Goal: Transaction & Acquisition: Book appointment/travel/reservation

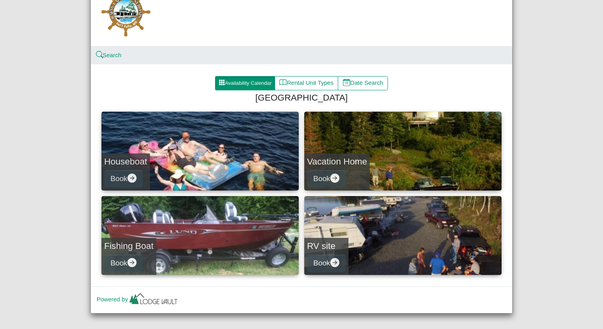
scroll to position [43, 0]
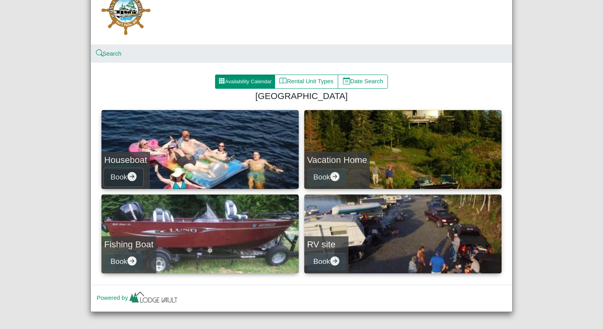
click at [121, 178] on button "Book" at bounding box center [123, 177] width 39 height 18
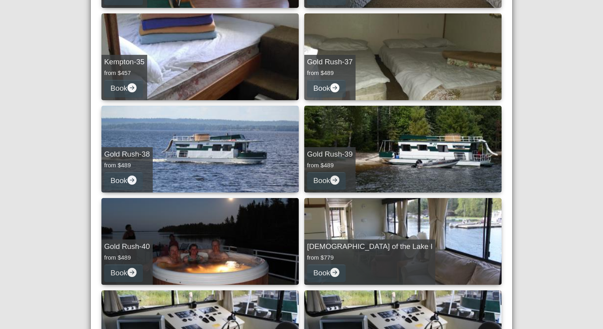
scroll to position [961, 0]
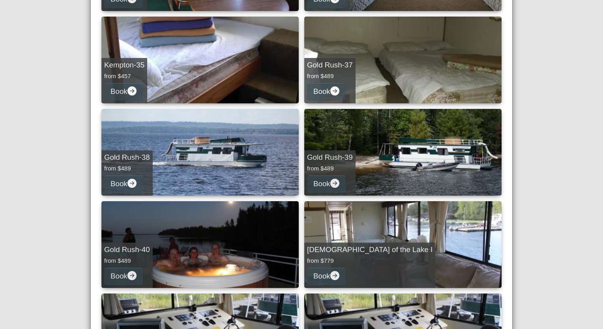
click at [241, 231] on link "Gold Rush-40 from $489 Book" at bounding box center [199, 244] width 197 height 87
select select "*"
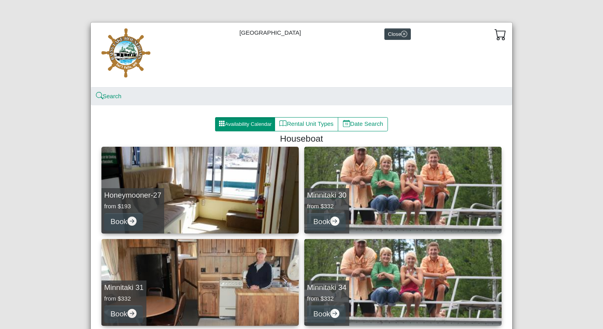
click at [411, 180] on link "Minnitaki 30 from $332 Book" at bounding box center [402, 190] width 197 height 87
select select "*"
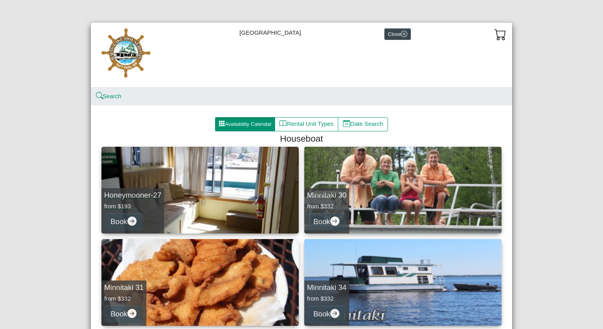
click at [223, 179] on link "Honeymooner-27 from $193 Book" at bounding box center [199, 190] width 197 height 87
select select "*"
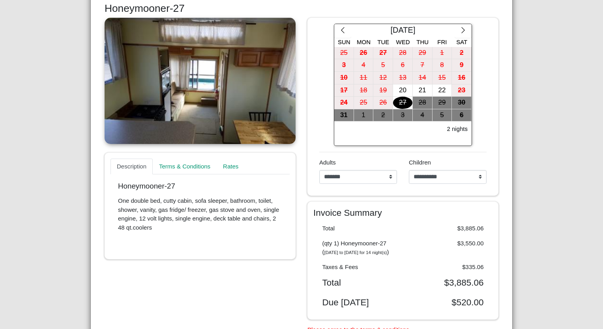
scroll to position [153, 0]
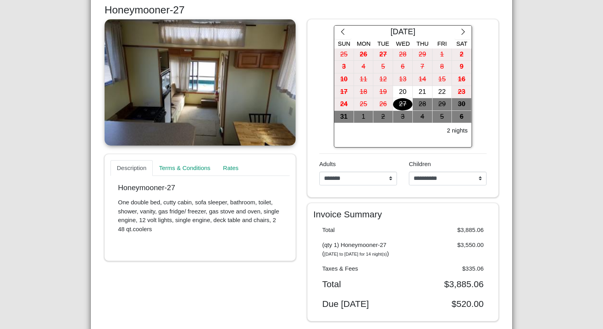
click at [563, 47] on div "**********" at bounding box center [301, 164] width 603 height 329
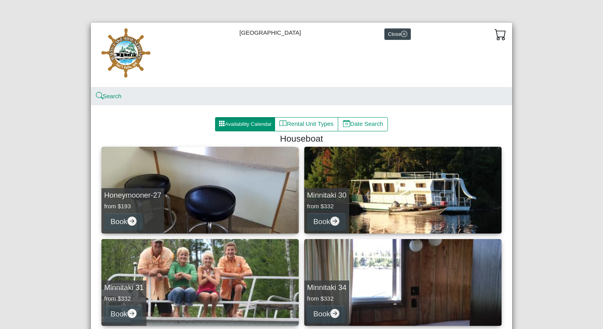
click at [421, 198] on link "Minnitaki 30 from $332 Book" at bounding box center [402, 190] width 197 height 87
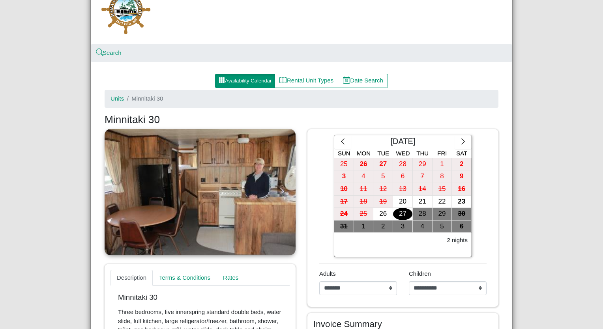
scroll to position [77, 0]
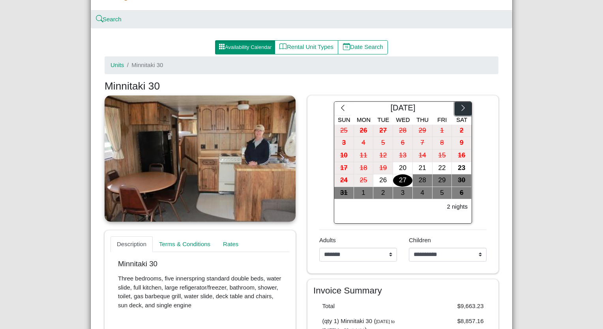
click at [459, 107] on icon "chevron right" at bounding box center [462, 107] width 7 height 7
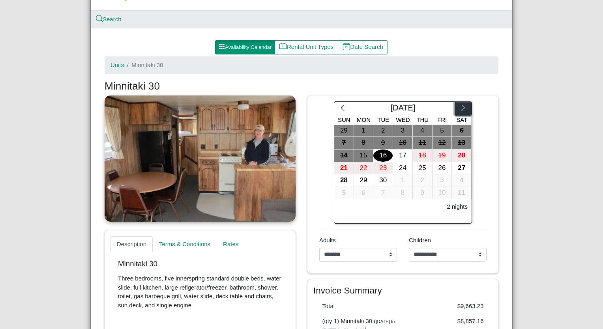
click at [459, 107] on icon "chevron right" at bounding box center [462, 107] width 7 height 7
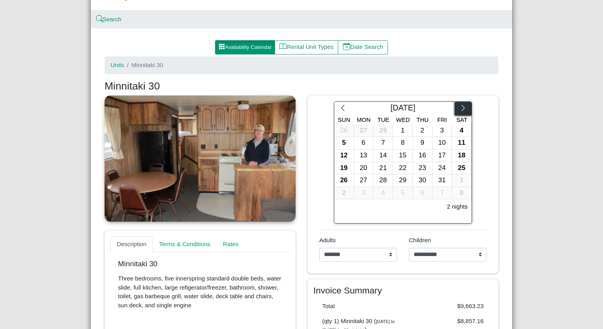
click at [459, 107] on icon "chevron right" at bounding box center [462, 107] width 7 height 7
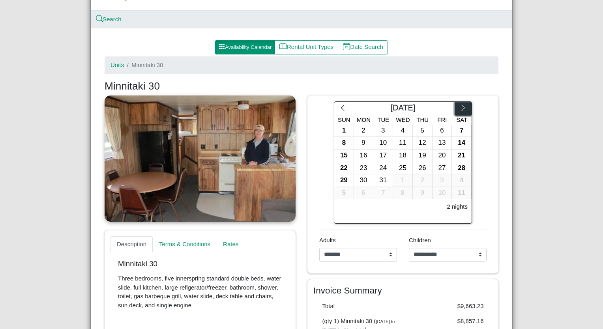
click at [459, 107] on icon "chevron right" at bounding box center [462, 107] width 7 height 7
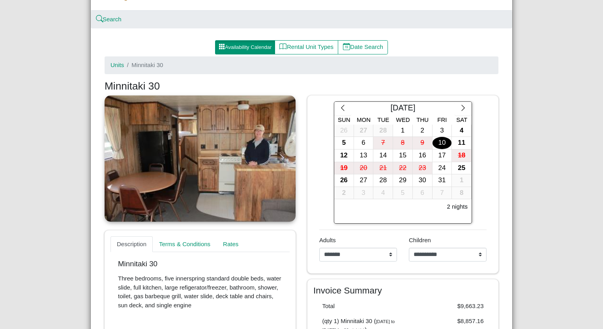
click at [440, 143] on div "10" at bounding box center [441, 143] width 19 height 12
click at [344, 154] on div "12" at bounding box center [343, 156] width 19 height 12
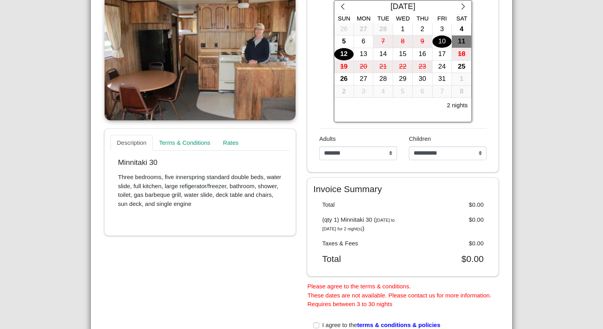
scroll to position [181, 0]
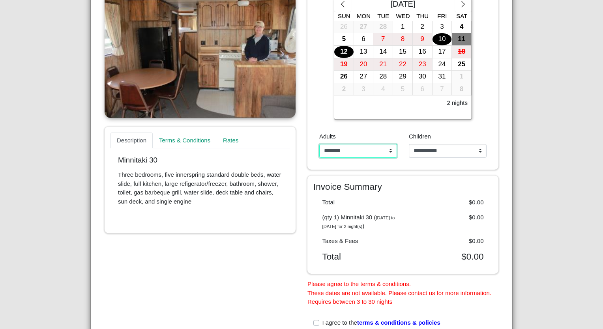
click at [387, 150] on select "**********" at bounding box center [358, 151] width 78 height 14
select select "*"
click at [319, 144] on select "**********" at bounding box center [358, 151] width 78 height 14
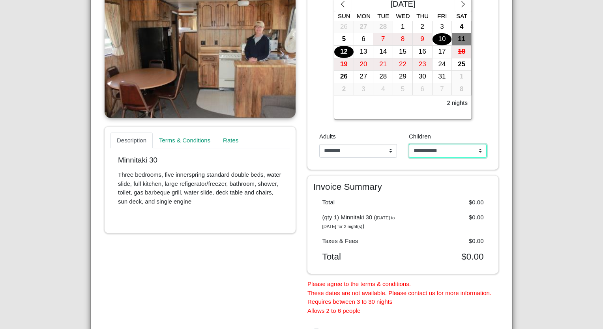
click at [477, 151] on select "**********" at bounding box center [448, 151] width 78 height 14
select select "*"
click at [409, 144] on select "**********" at bounding box center [448, 151] width 78 height 14
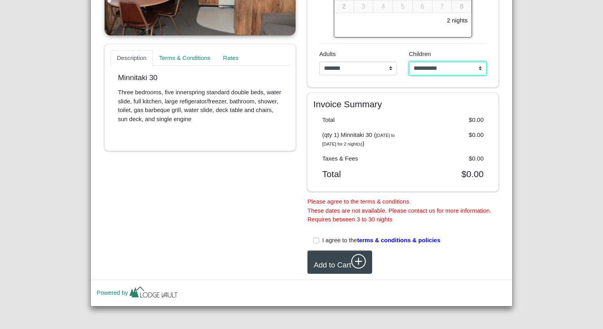
scroll to position [0, 0]
